Goal: Task Accomplishment & Management: Use online tool/utility

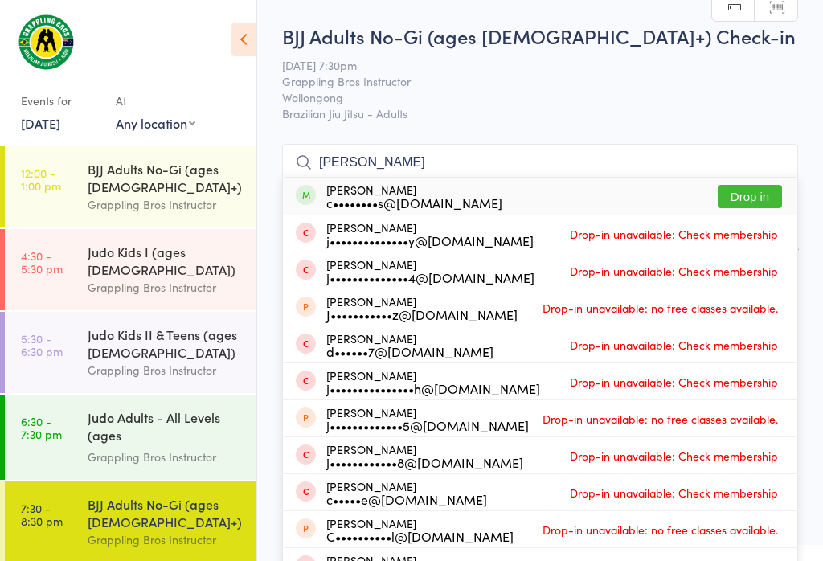
type input "[PERSON_NAME]"
click at [766, 188] on button "Drop in" at bounding box center [750, 196] width 64 height 23
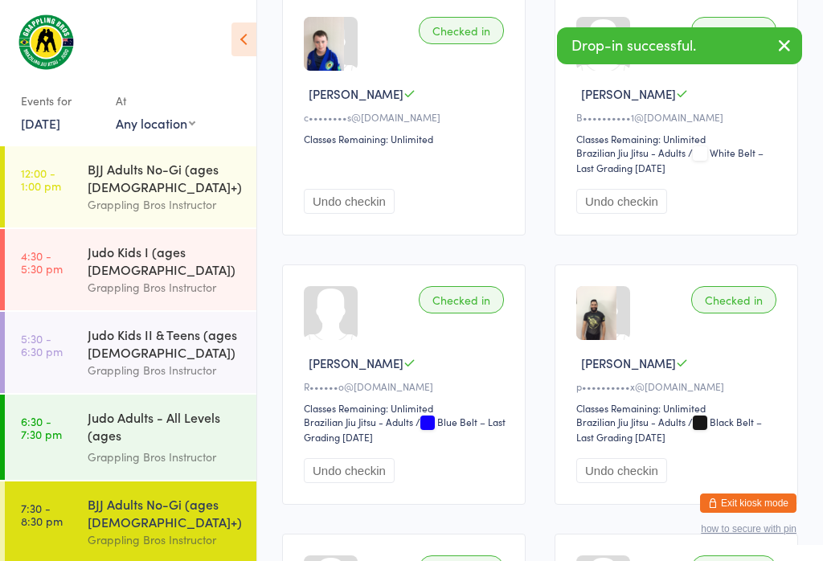
scroll to position [289, 0]
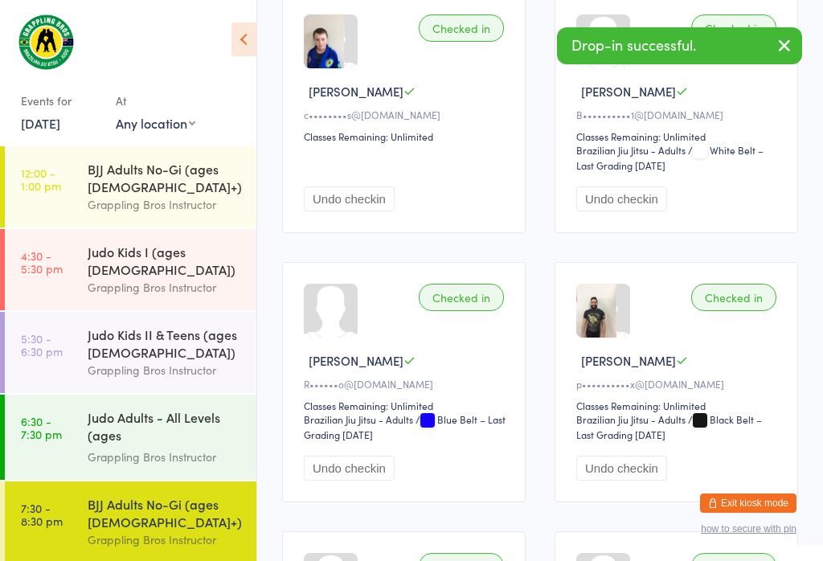
click at [191, 408] on div "Judo Adults - All Levels (ages [DEMOGRAPHIC_DATA]+)" at bounding box center [165, 427] width 155 height 39
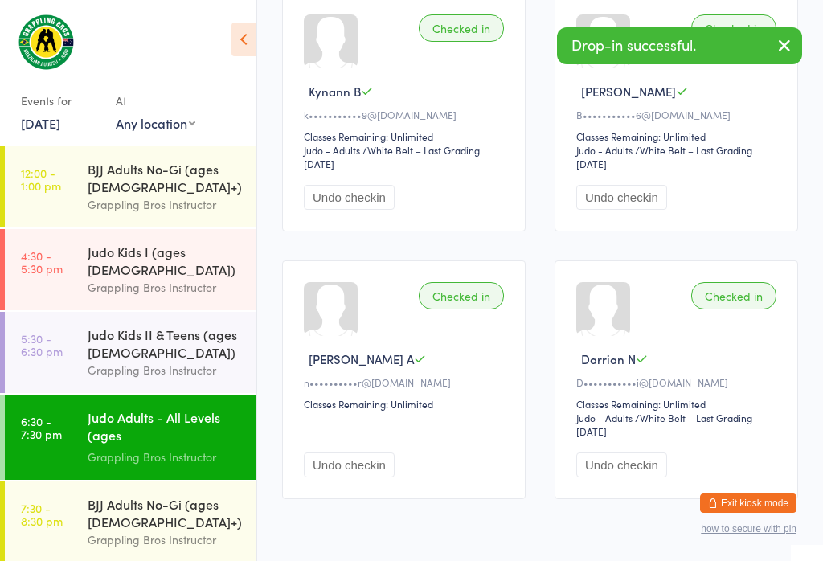
scroll to position [39, 0]
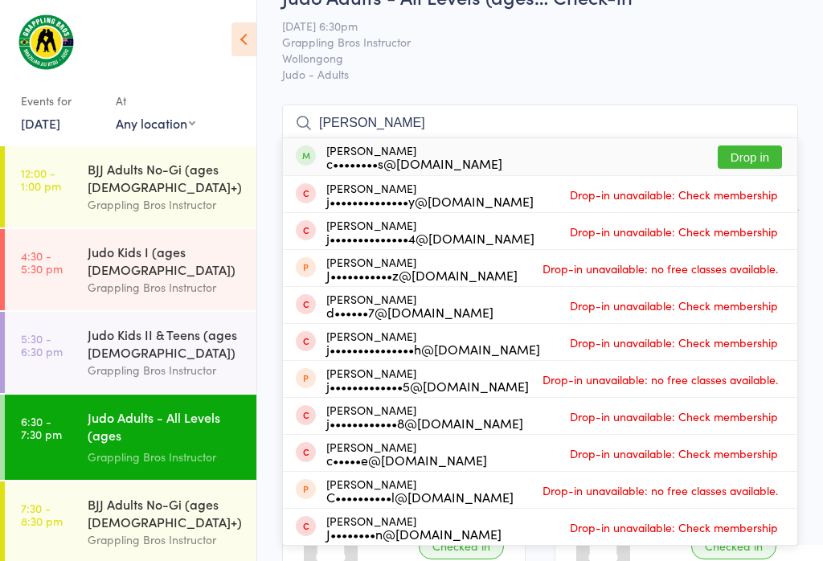
type input "[PERSON_NAME]"
click at [764, 147] on button "Drop in" at bounding box center [750, 156] width 64 height 23
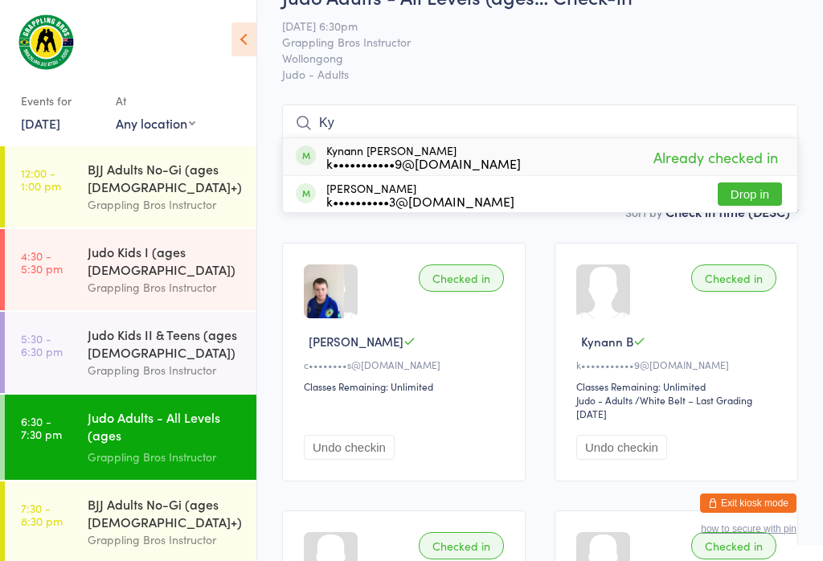
type input "K"
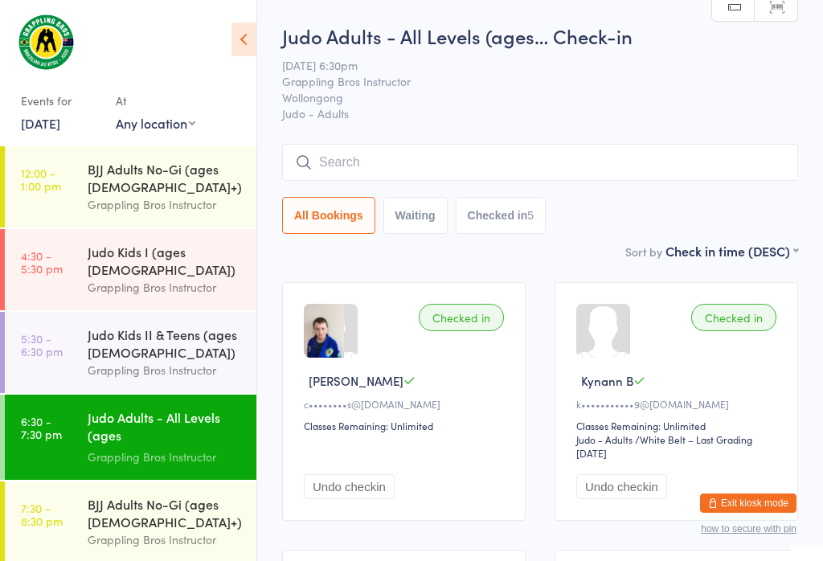
scroll to position [0, 0]
click at [149, 506] on div "BJJ Adults No-Gi (ages [DEMOGRAPHIC_DATA]+)" at bounding box center [165, 512] width 155 height 35
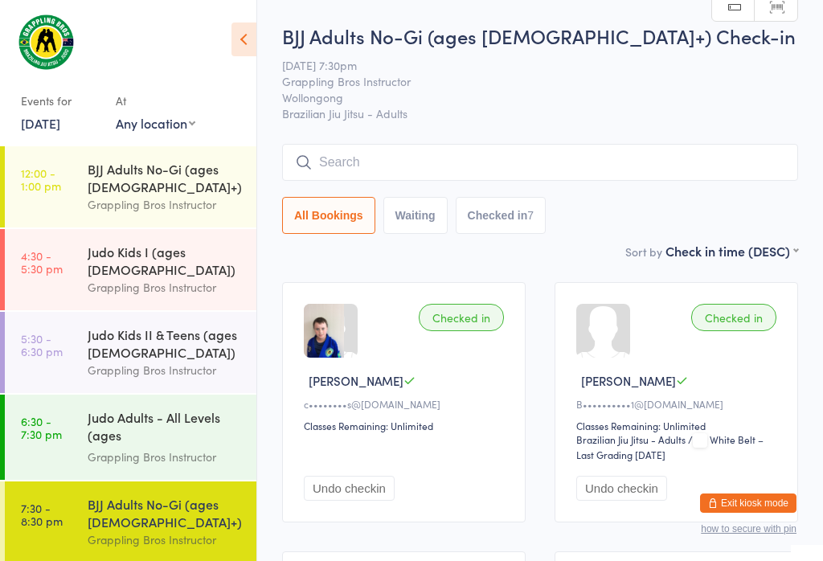
click at [174, 448] on div "Grappling Bros Instructor" at bounding box center [165, 457] width 155 height 18
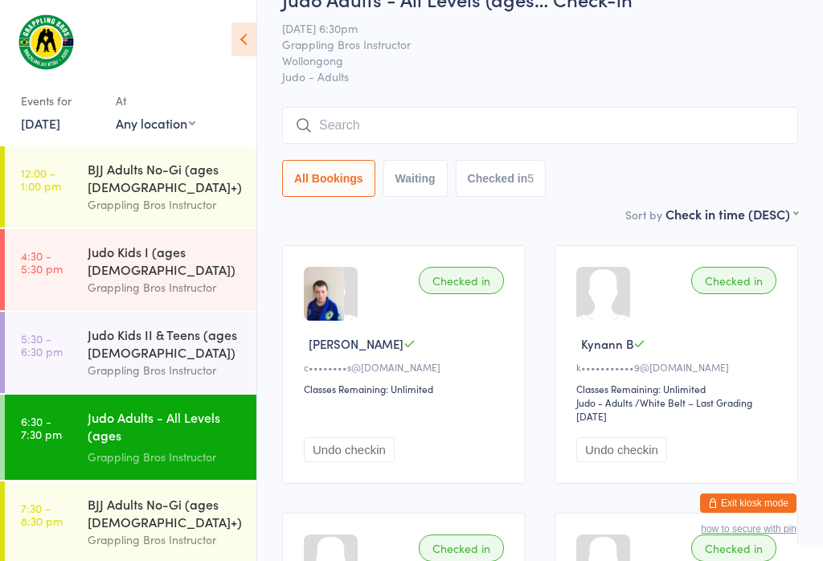
scroll to position [68, 0]
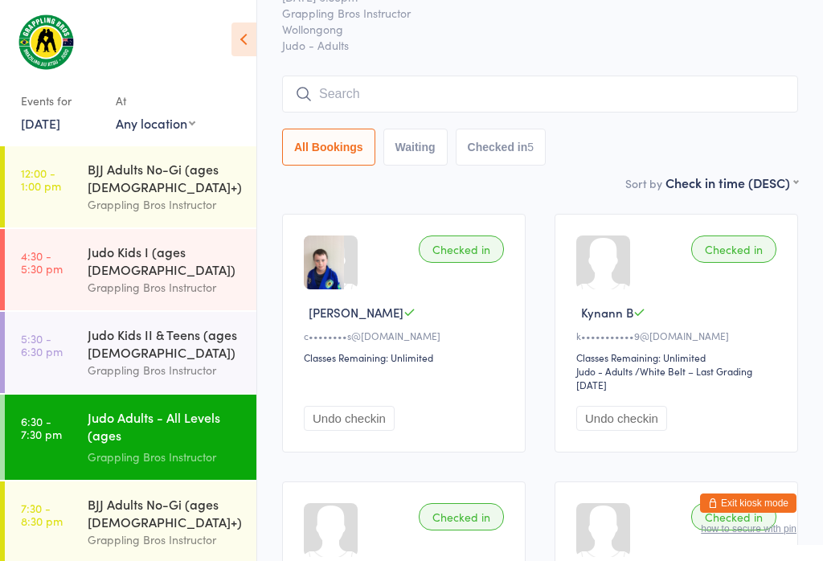
click at [158, 333] on div "Judo Kids II & Teens (ages [DEMOGRAPHIC_DATA])" at bounding box center [165, 342] width 155 height 35
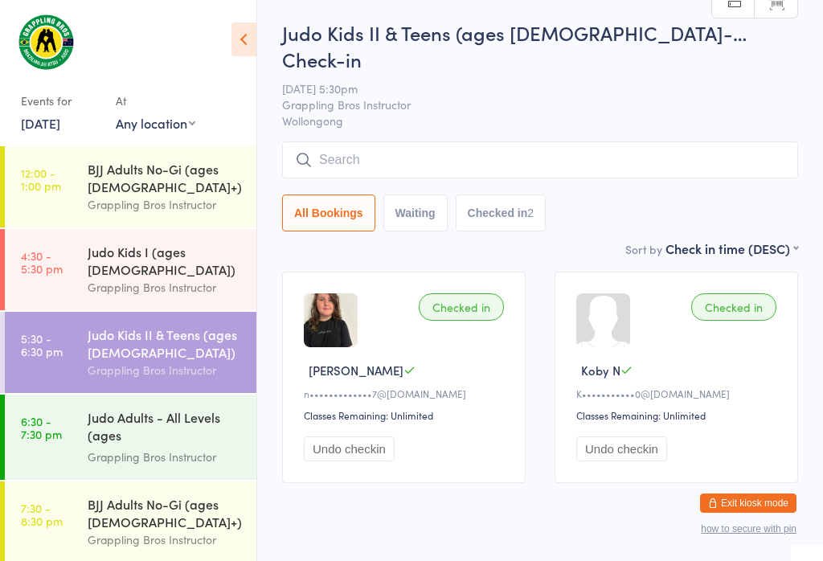
scroll to position [20, 0]
click at [171, 431] on div "Judo Adults - All Levels (ages [DEMOGRAPHIC_DATA]+)" at bounding box center [165, 427] width 155 height 39
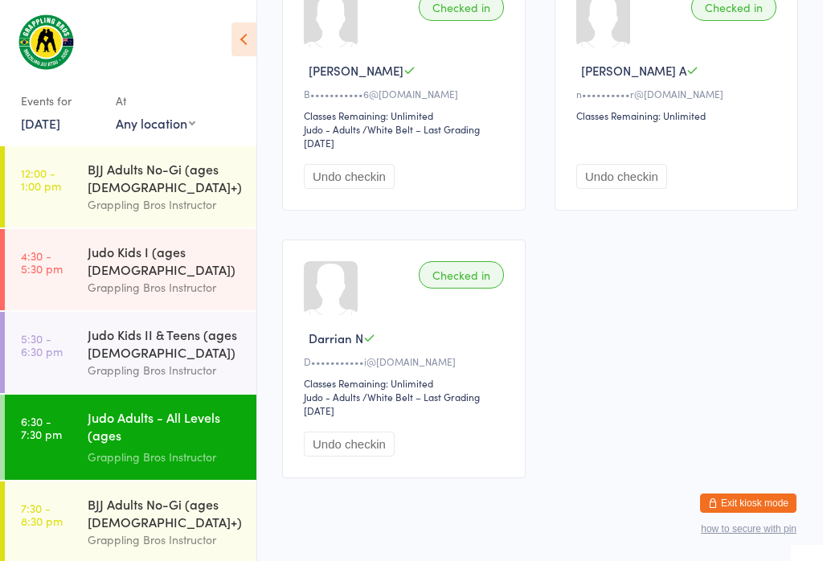
scroll to position [577, 0]
click at [146, 339] on div "Judo Kids II & Teens (ages [DEMOGRAPHIC_DATA])" at bounding box center [165, 342] width 155 height 35
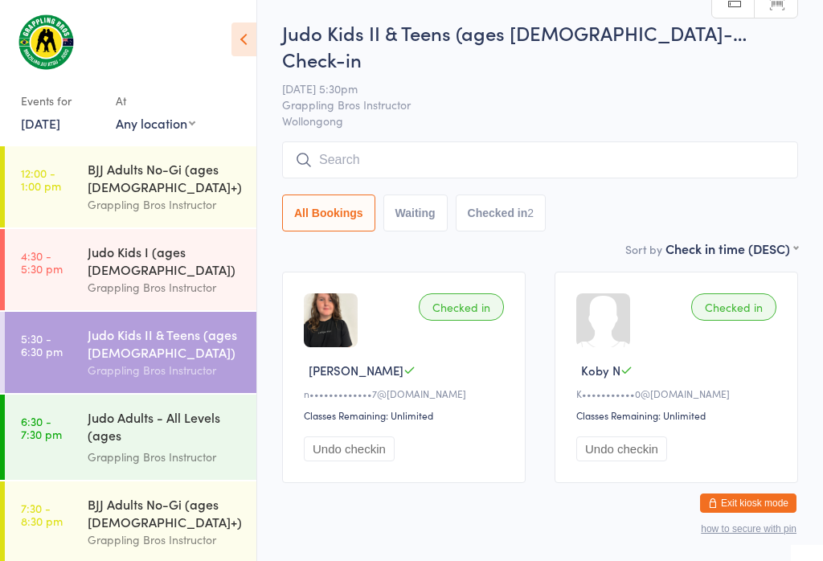
scroll to position [20, 0]
click at [162, 411] on div "Judo Adults - All Levels (ages [DEMOGRAPHIC_DATA]+)" at bounding box center [165, 427] width 155 height 39
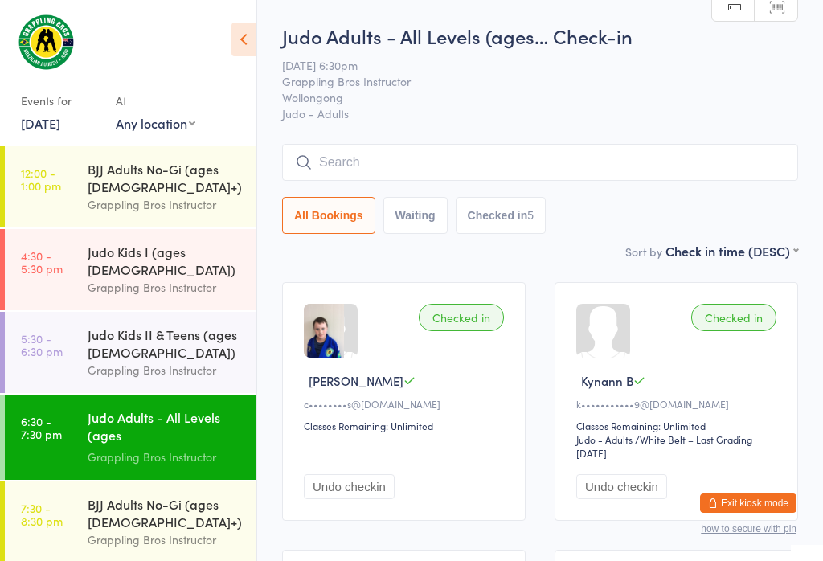
click at [207, 545] on div "BJJ Adults No-Gi (ages [DEMOGRAPHIC_DATA]+) Grappling Bros Instructor" at bounding box center [172, 521] width 169 height 81
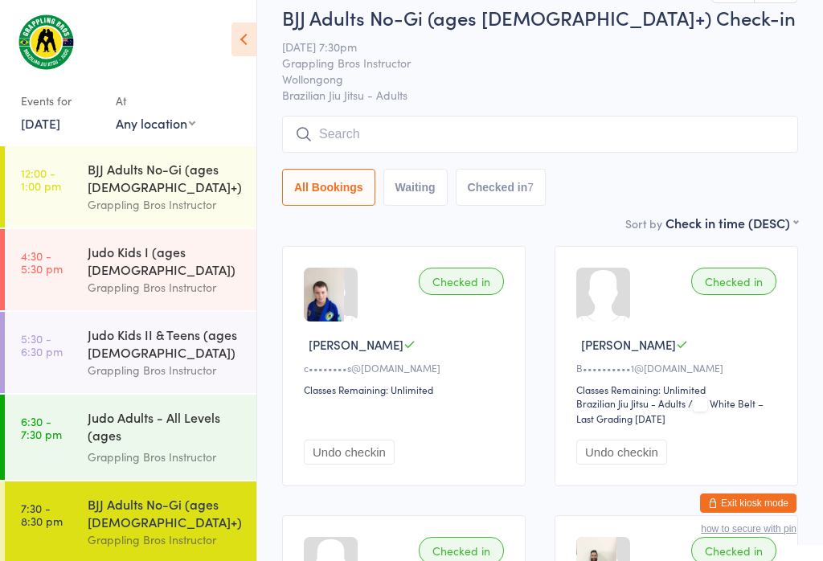
click at [759, 128] on input "search" at bounding box center [540, 134] width 516 height 37
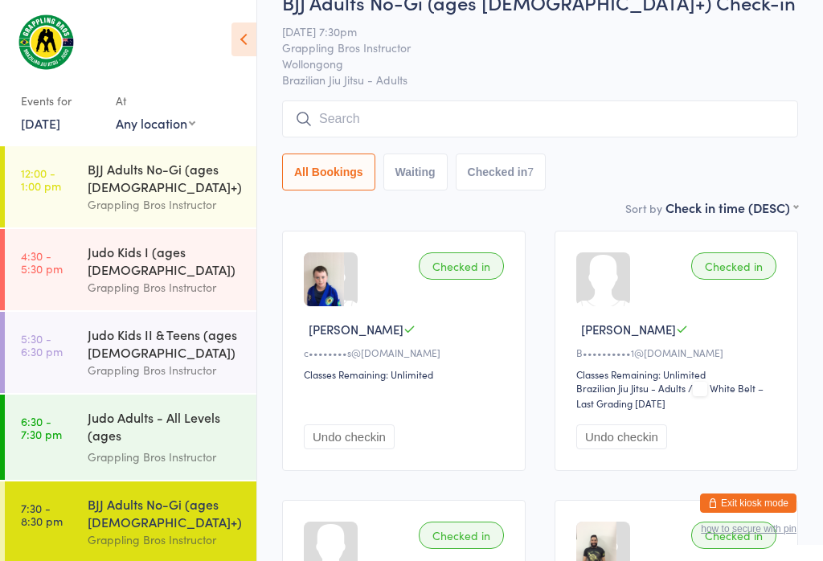
scroll to position [154, 0]
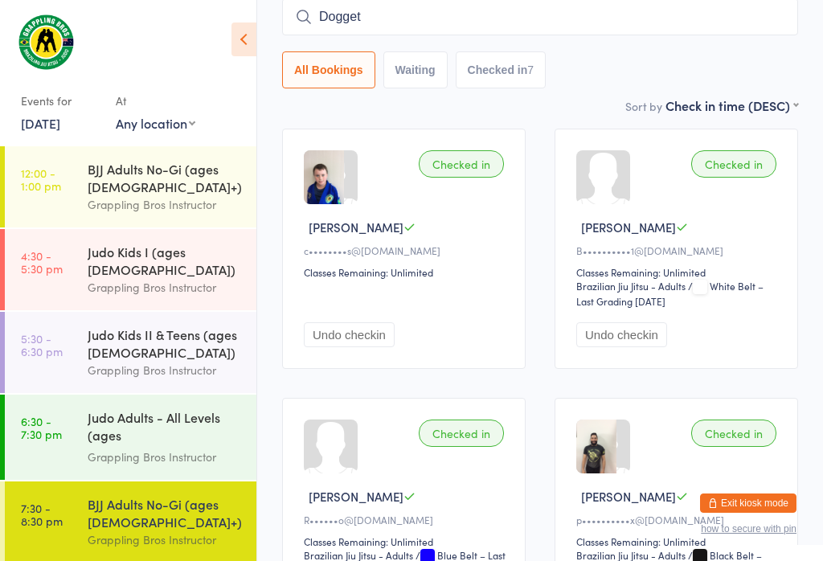
type input "[PERSON_NAME]"
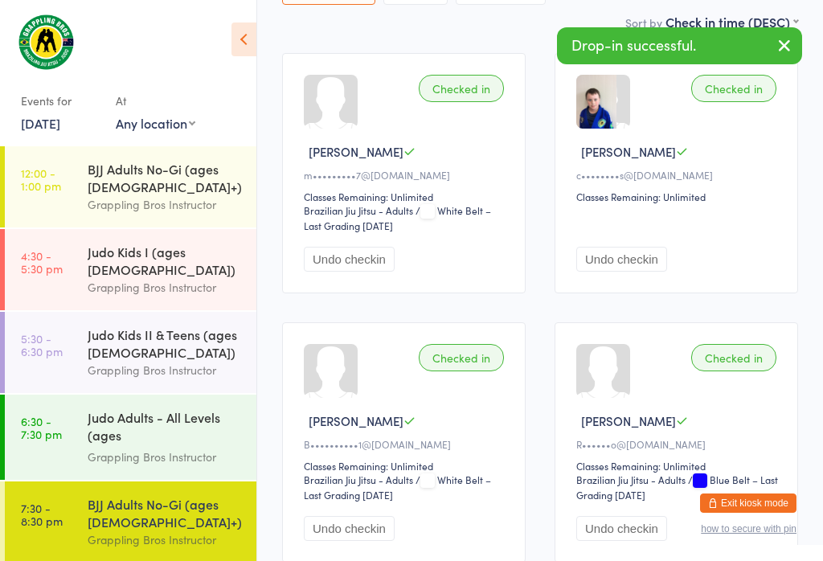
scroll to position [242, 0]
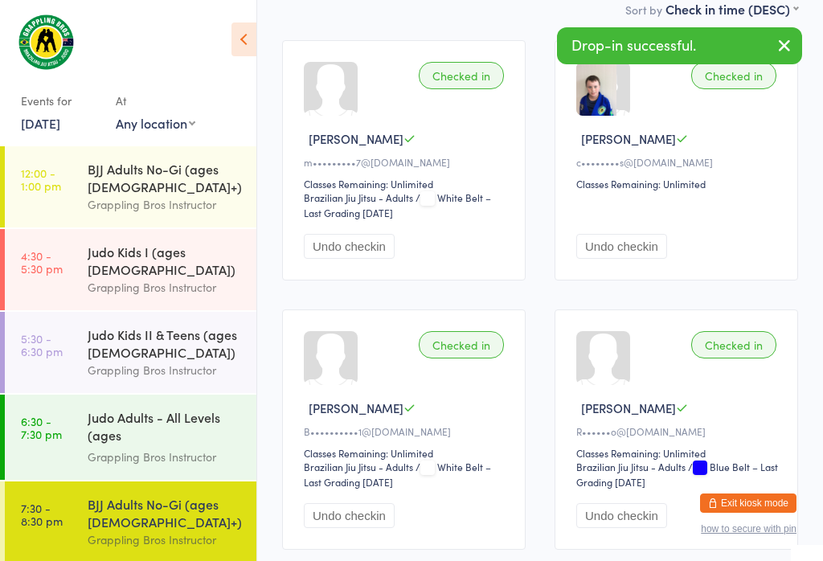
click at [786, 40] on icon "button" at bounding box center [784, 45] width 19 height 20
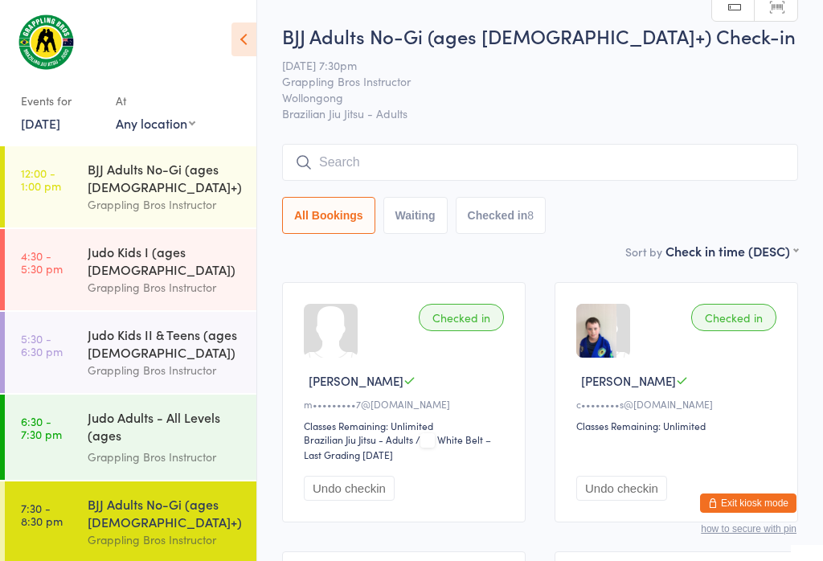
scroll to position [0, 0]
